Goal: Find specific page/section: Find specific page/section

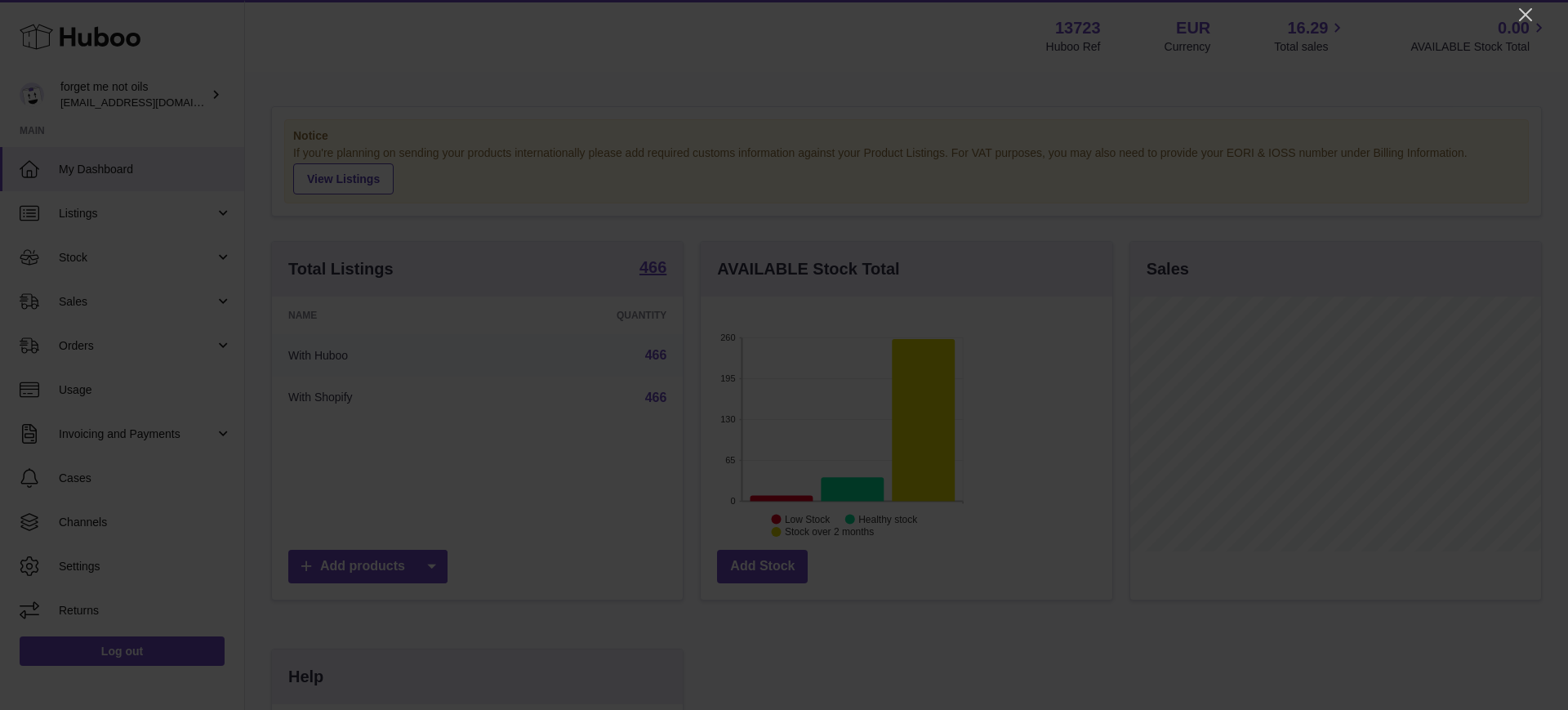
scroll to position [255, 412]
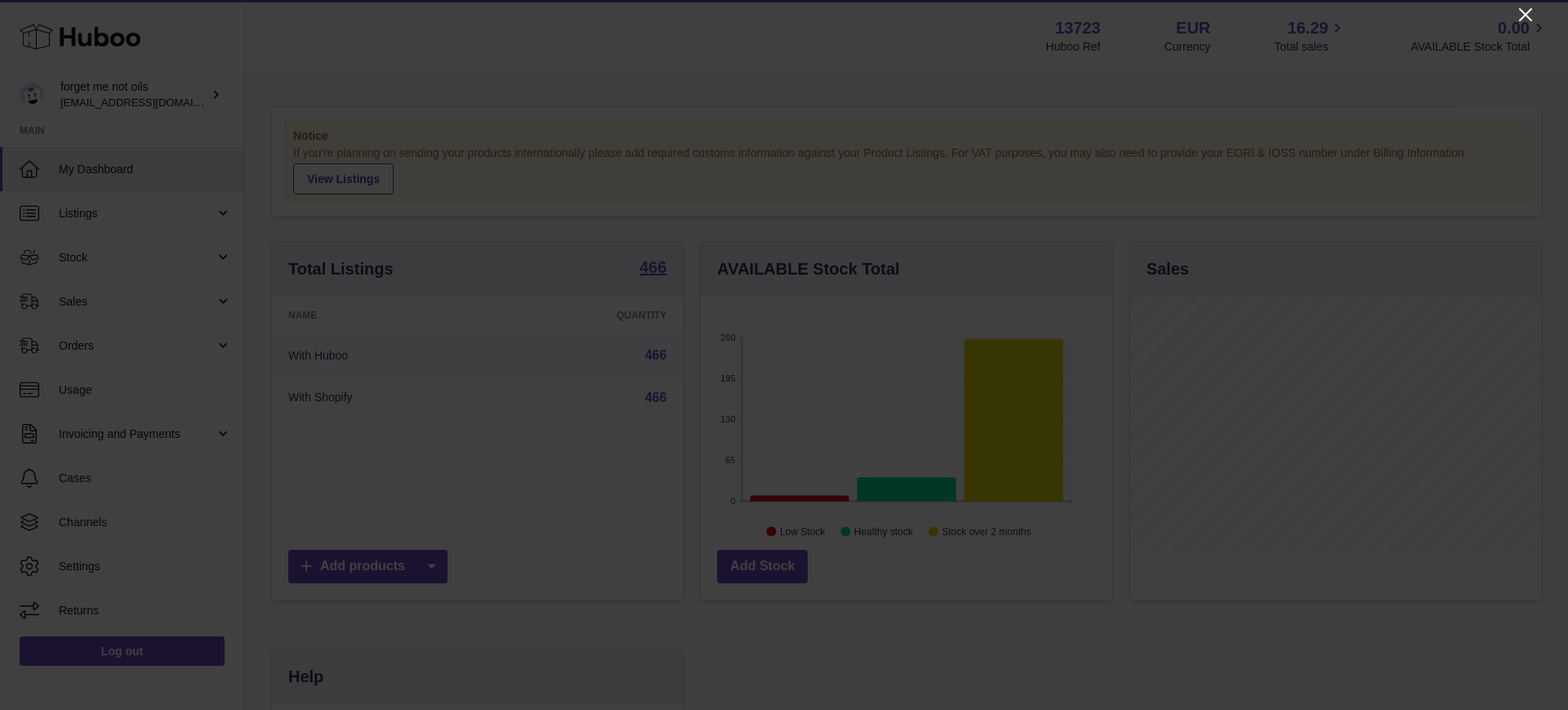
click at [1254, 11] on icon "Close" at bounding box center [1525, 14] width 13 height 13
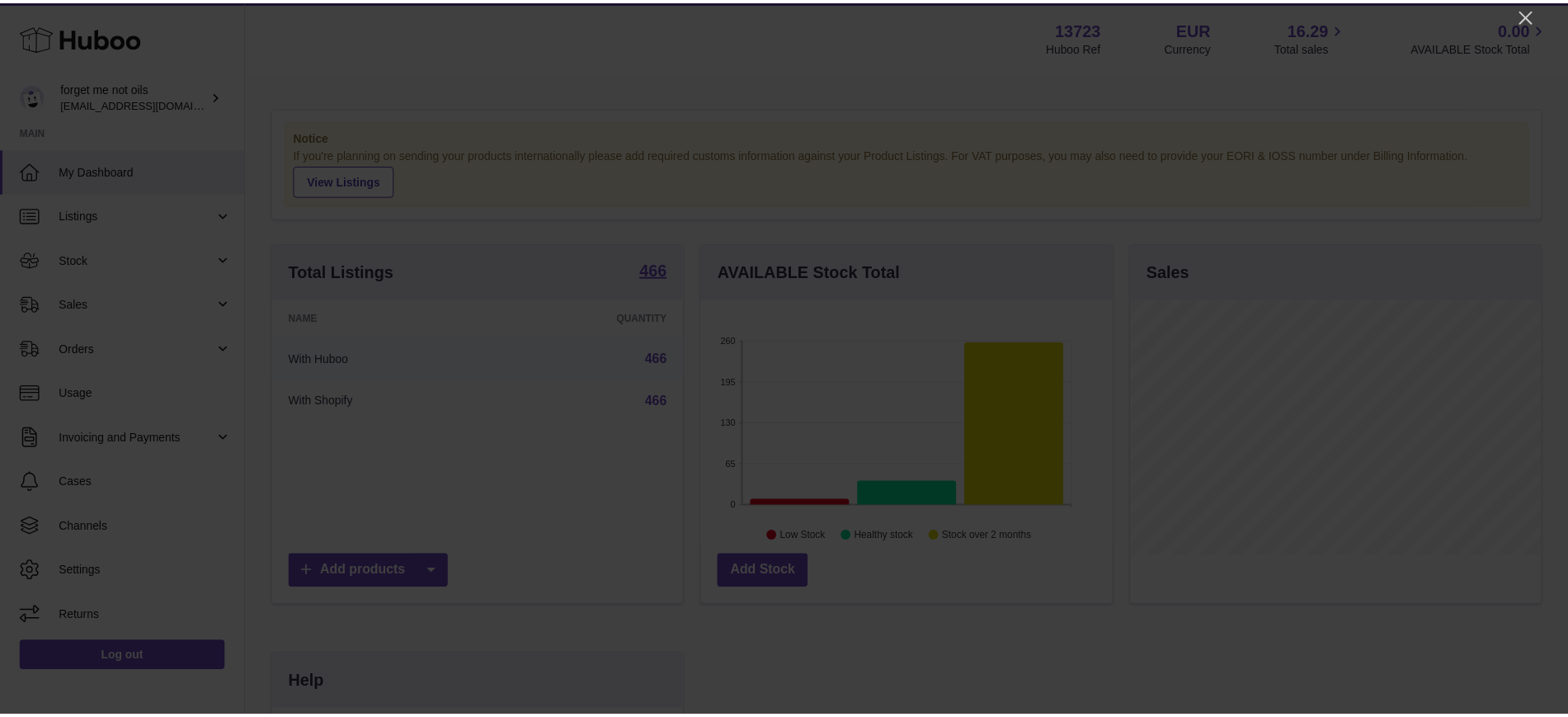
scroll to position [824654, 824500]
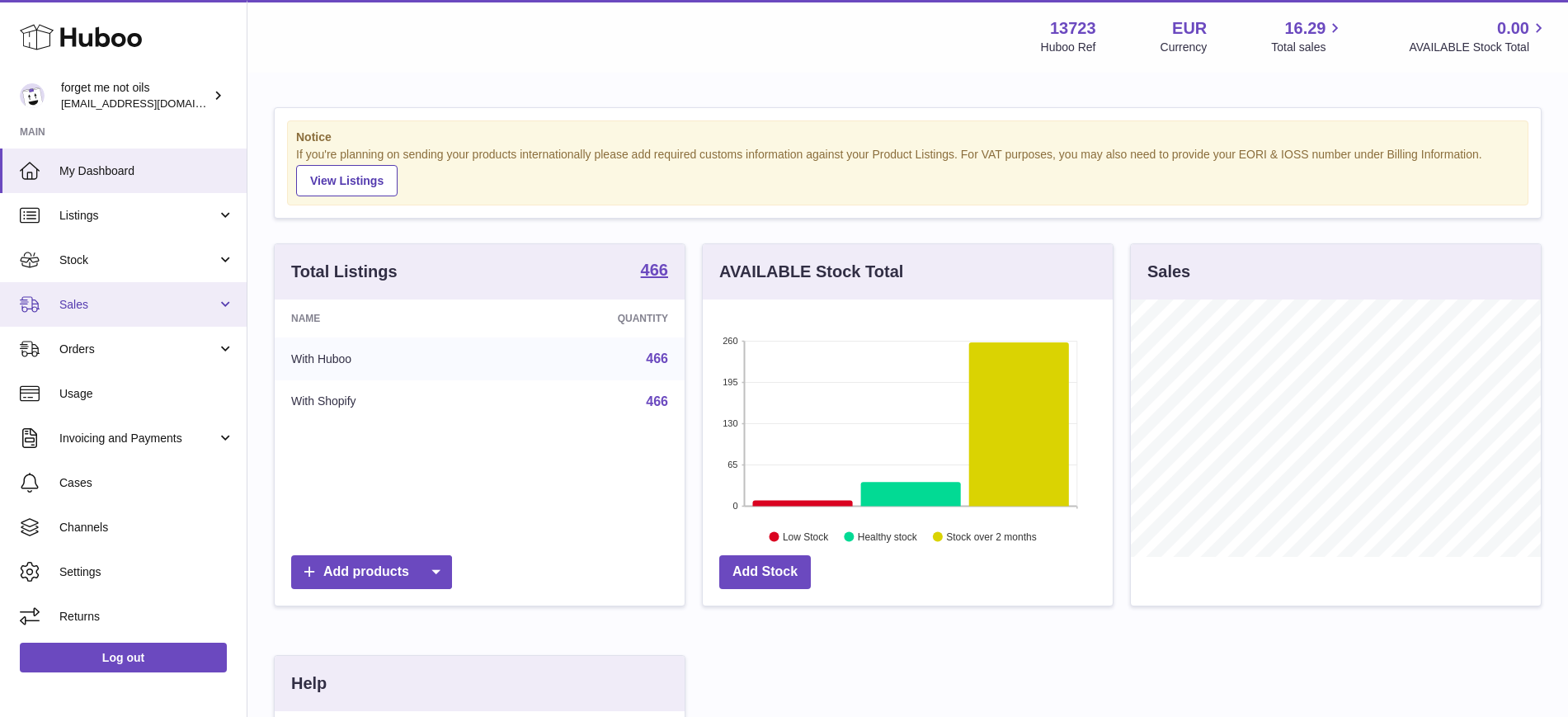
click at [166, 300] on span "Sales" at bounding box center [137, 305] width 157 height 16
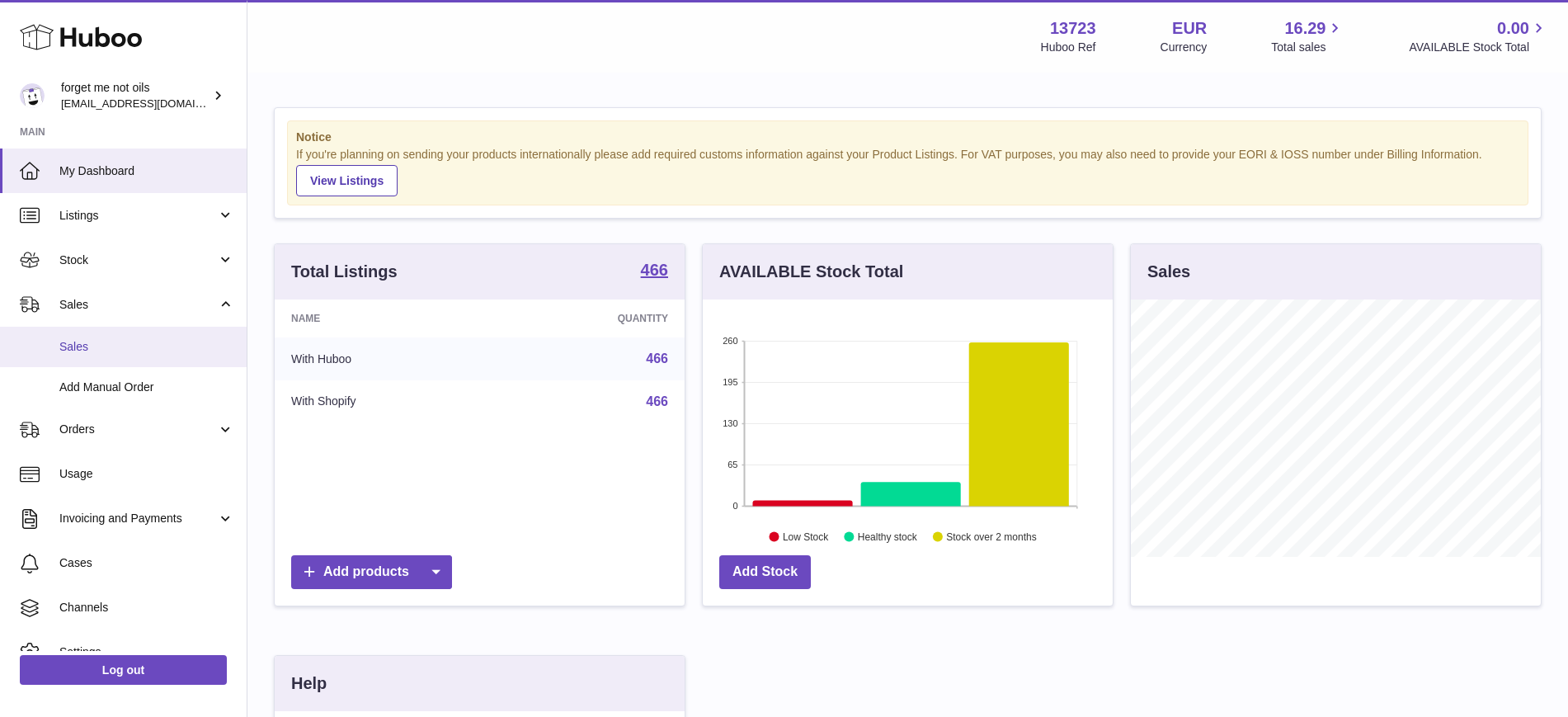
click at [143, 350] on span "Sales" at bounding box center [146, 347] width 175 height 16
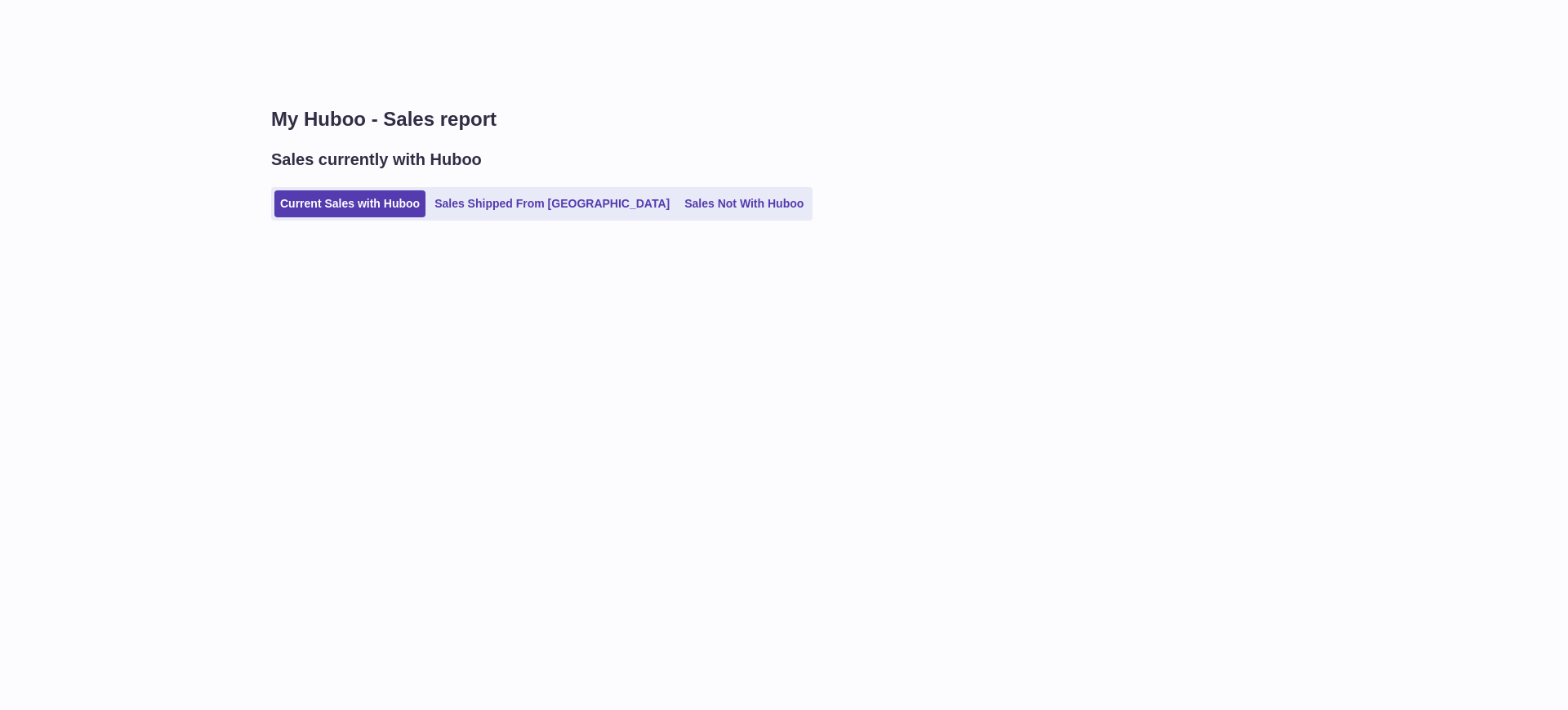
click at [699, 207] on link "Sales Not With Huboo" at bounding box center [744, 203] width 131 height 27
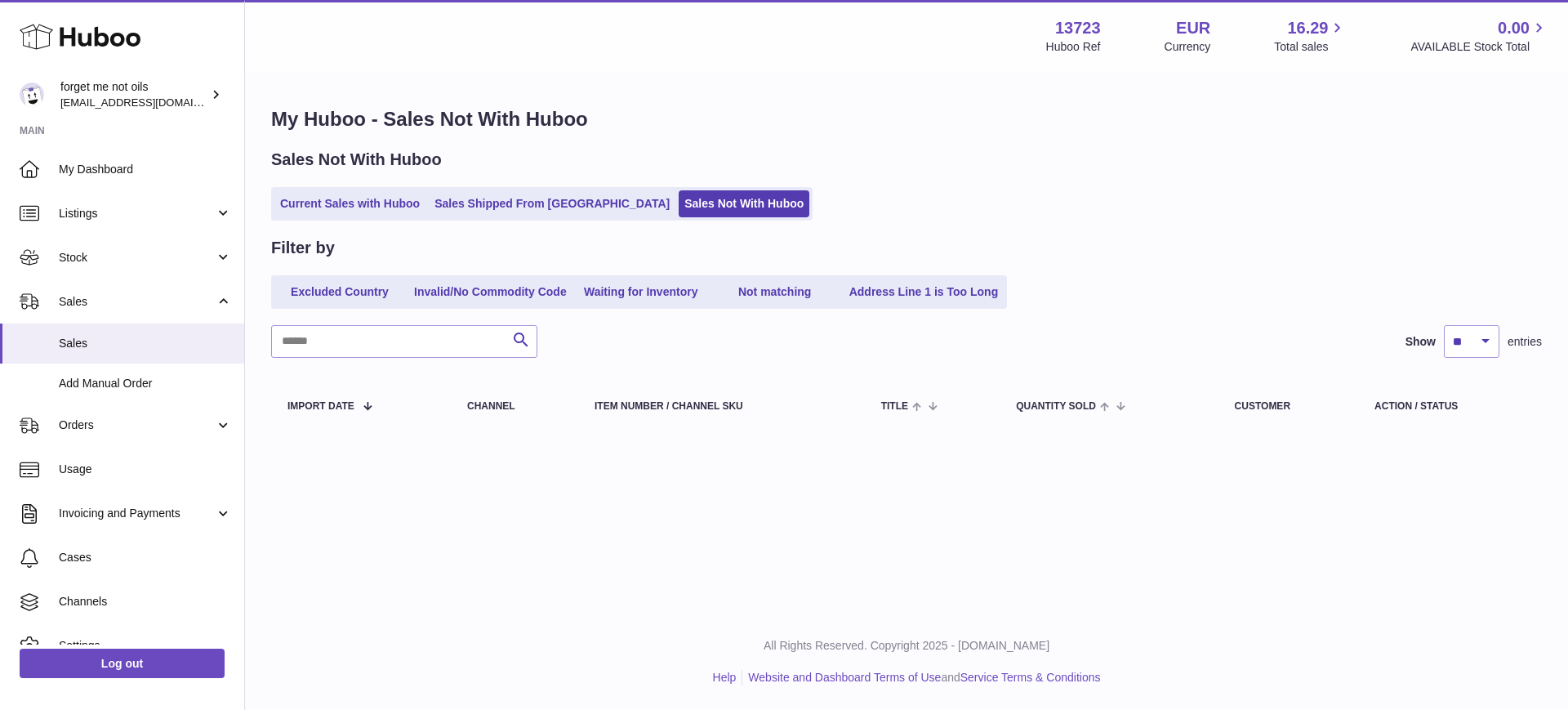
click at [668, 184] on div "Sales Not With Huboo Current Sales with Huboo Sales Shipped From [GEOGRAPHIC_DA…" at bounding box center [906, 184] width 1271 height 72
drag, startPoint x: 668, startPoint y: 186, endPoint x: 663, endPoint y: 208, distance: 22.6
click at [668, 190] on ul "Current Sales with Huboo Sales Shipped From [GEOGRAPHIC_DATA] Sales Not With Hu…" at bounding box center [542, 203] width 542 height 34
click at [679, 208] on link "Sales Not With Huboo" at bounding box center [744, 203] width 131 height 27
